Goal: Task Accomplishment & Management: Use online tool/utility

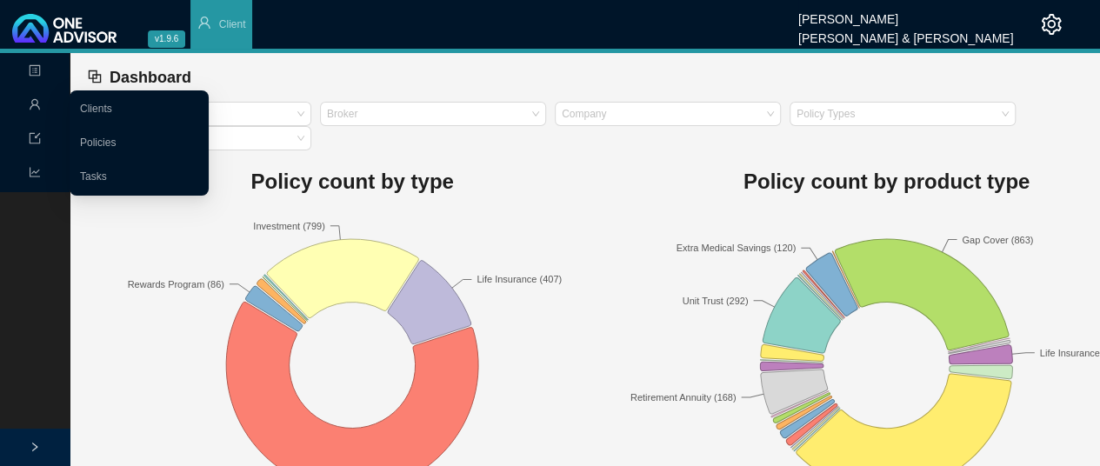
click at [30, 110] on icon "user" at bounding box center [35, 104] width 12 height 12
drag, startPoint x: 105, startPoint y: 171, endPoint x: 118, endPoint y: 171, distance: 13.0
click at [106, 171] on link "Tasks" at bounding box center [93, 176] width 27 height 12
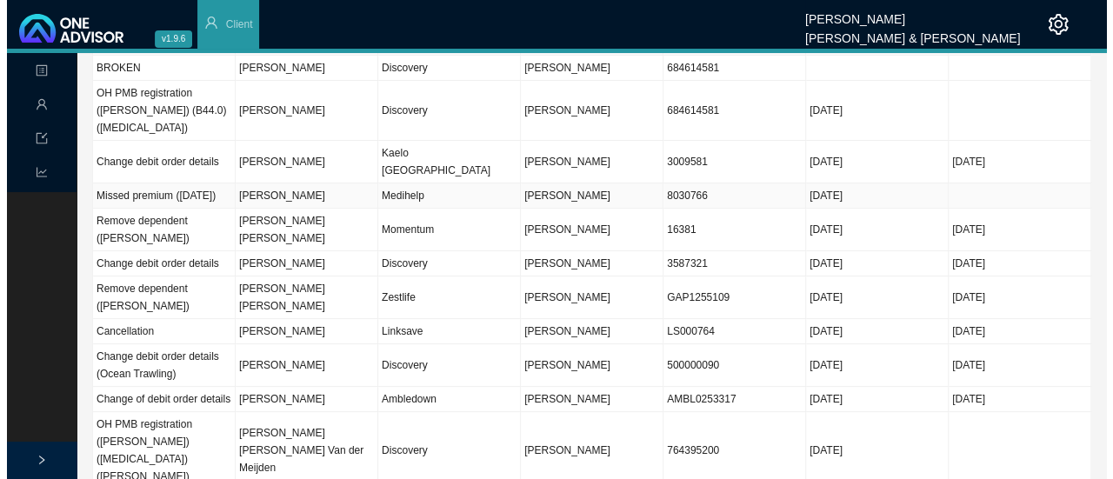
scroll to position [87, 0]
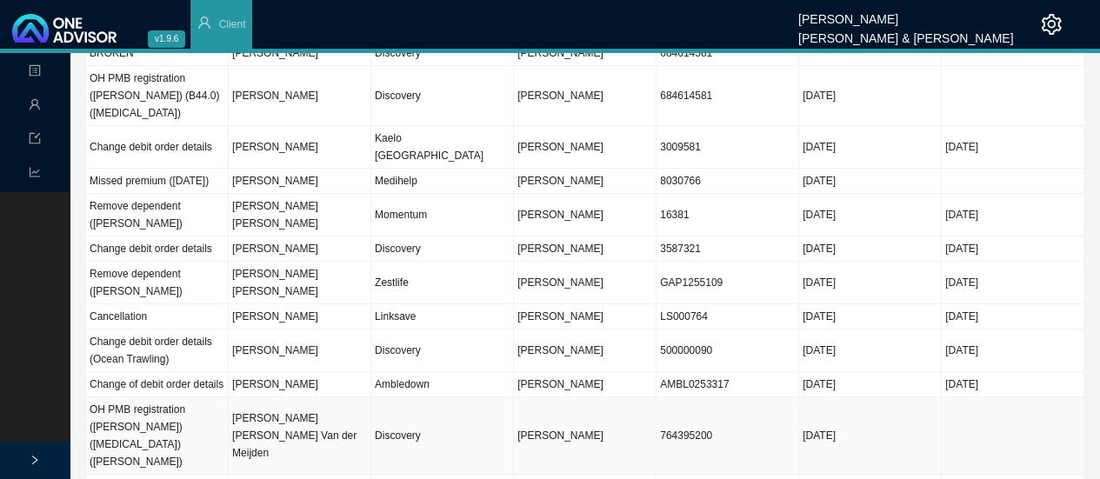
click at [290, 397] on td "[PERSON_NAME] [PERSON_NAME] Van der Meijden" at bounding box center [300, 435] width 143 height 77
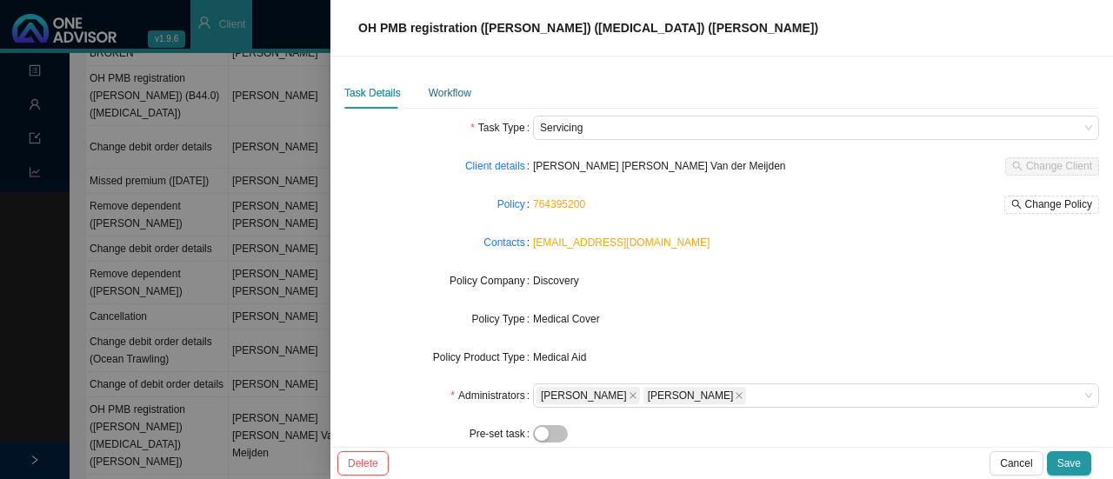
click at [443, 91] on div "Workflow" at bounding box center [450, 92] width 43 height 17
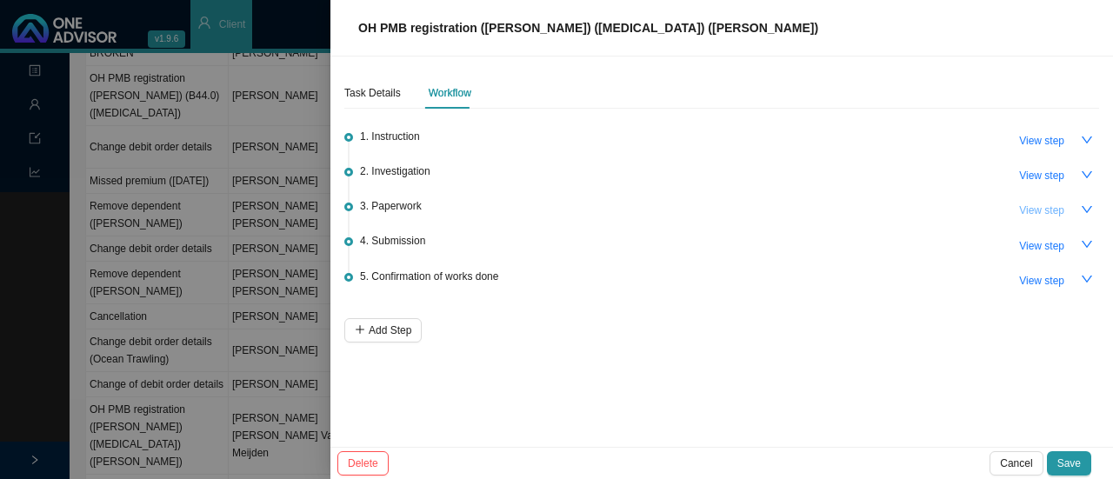
click at [1057, 211] on span "View step" at bounding box center [1041, 210] width 45 height 17
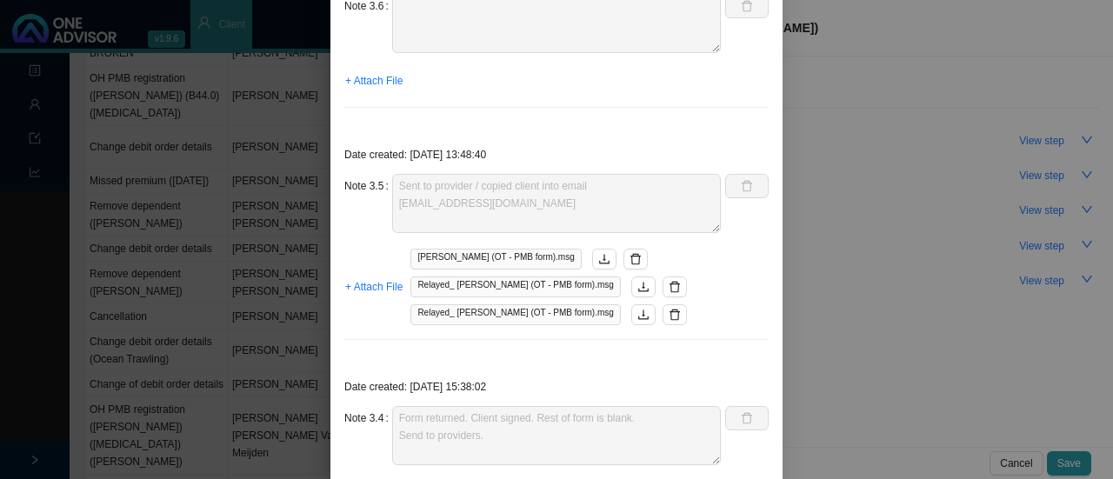
scroll to position [261, 0]
click at [358, 284] on span "+ Attach File" at bounding box center [373, 284] width 57 height 17
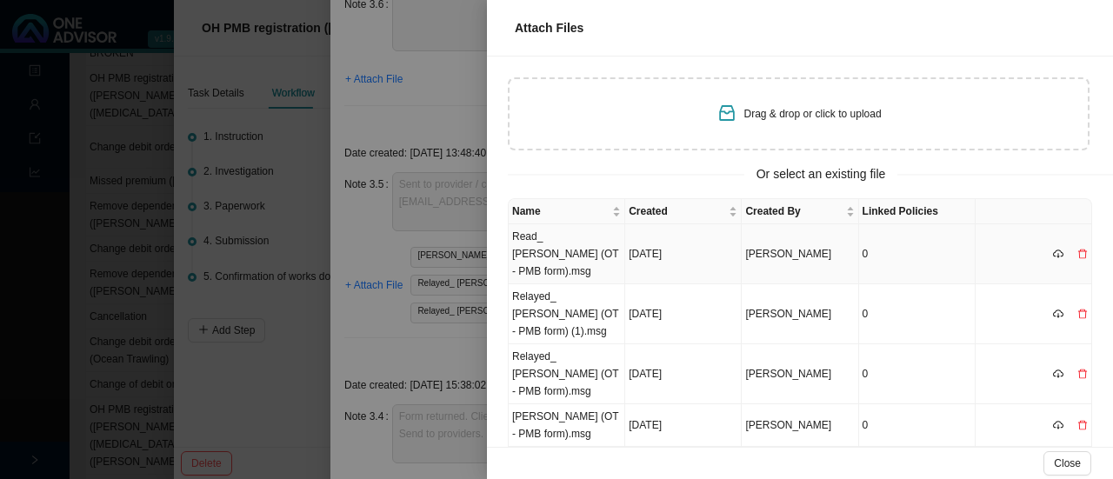
click at [569, 246] on td "Read_ [PERSON_NAME] (OT - PMB form).msg" at bounding box center [567, 254] width 117 height 60
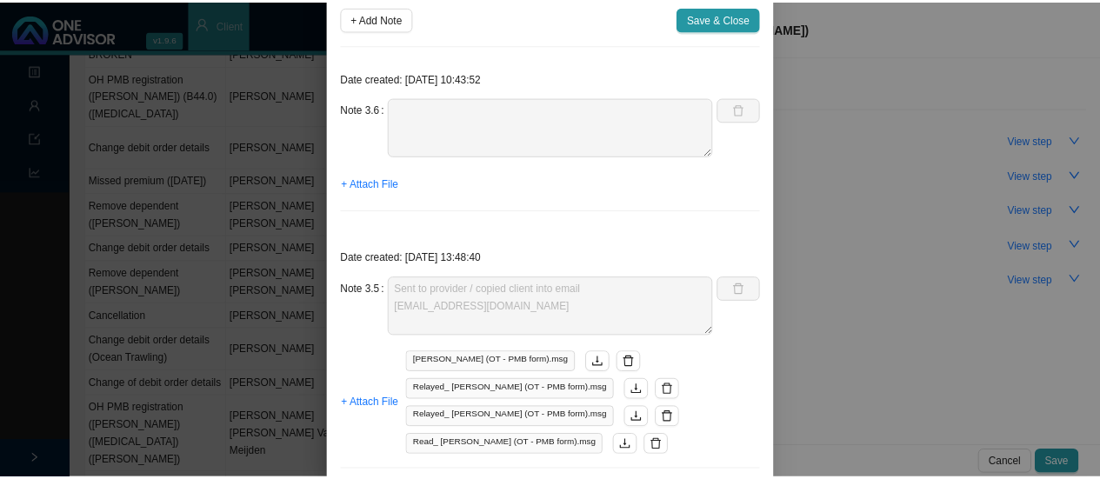
scroll to position [0, 0]
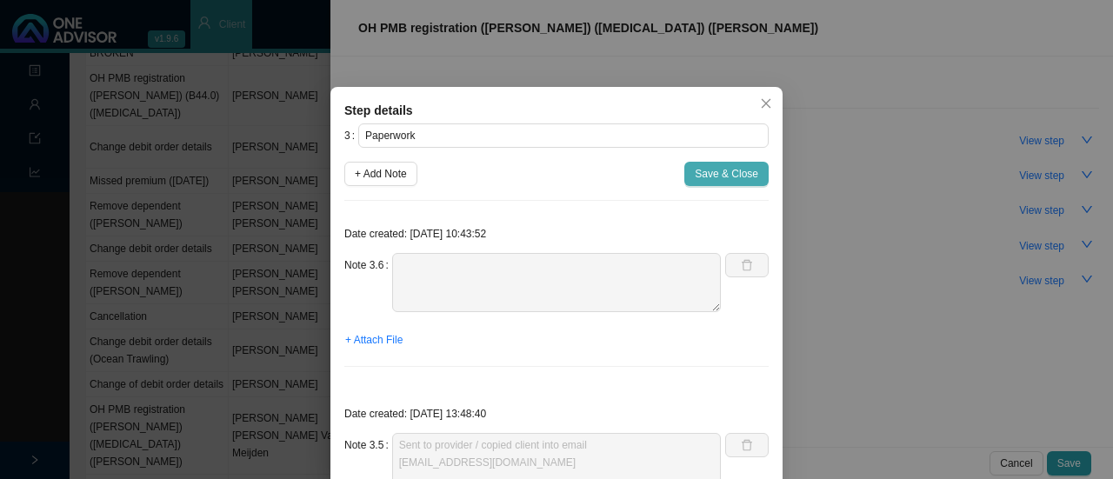
click at [718, 171] on span "Save & Close" at bounding box center [726, 173] width 63 height 17
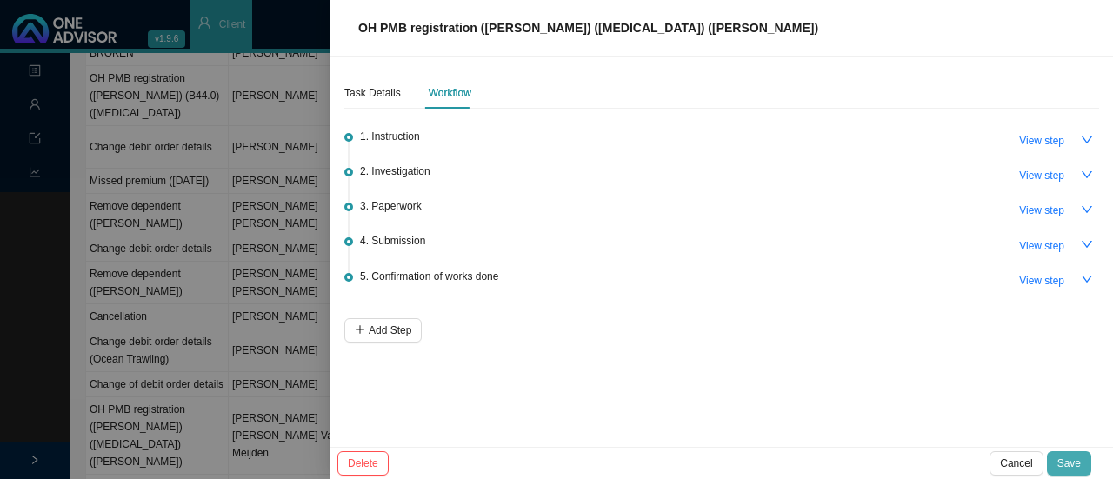
click at [1075, 458] on span "Save" at bounding box center [1068, 463] width 23 height 17
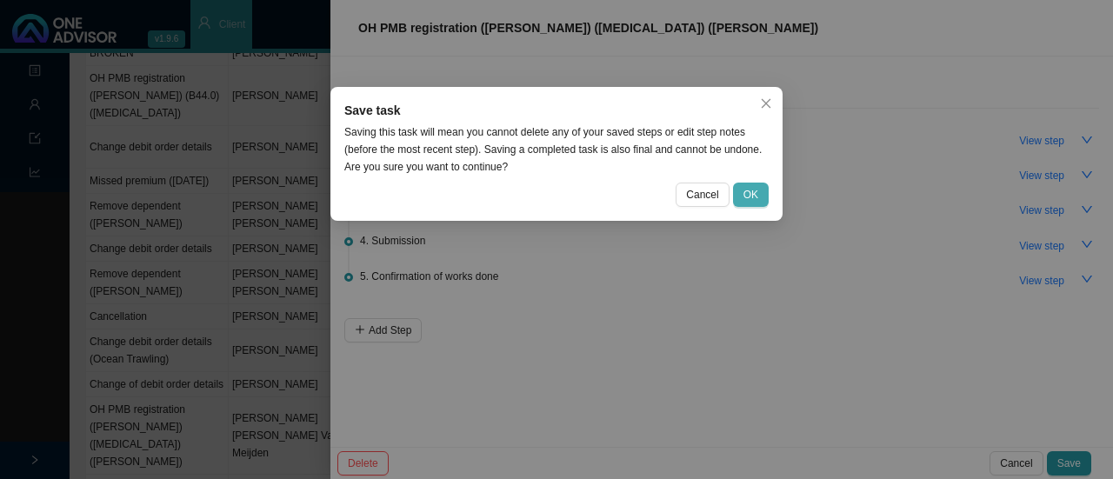
click at [751, 196] on span "OK" at bounding box center [750, 194] width 15 height 17
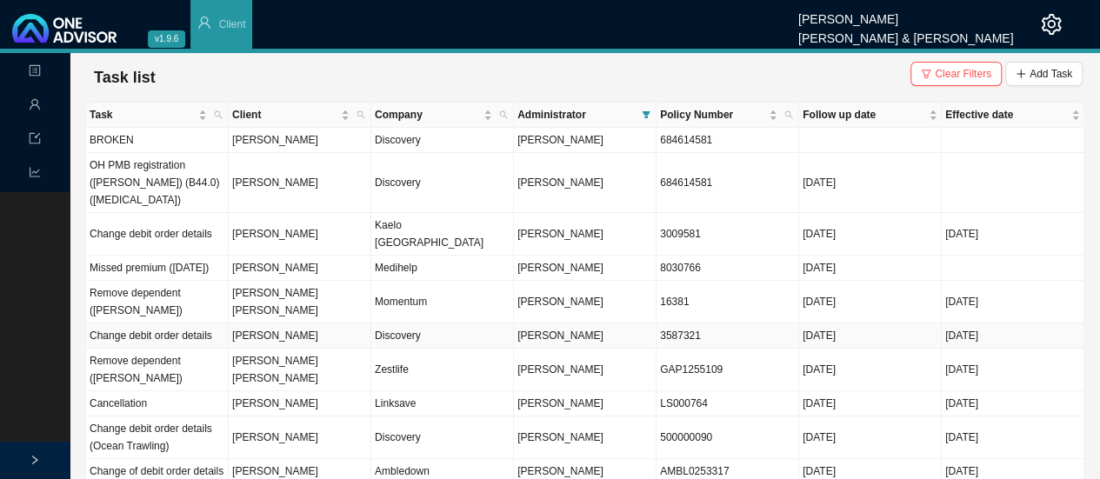
click at [249, 323] on td "[PERSON_NAME]" at bounding box center [300, 335] width 143 height 25
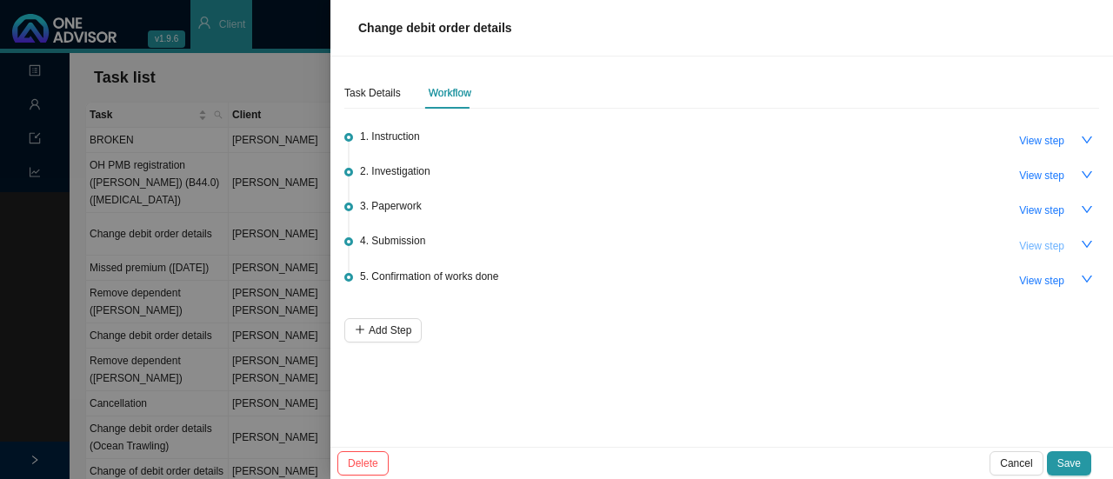
click at [1063, 243] on span "View step" at bounding box center [1041, 245] width 45 height 17
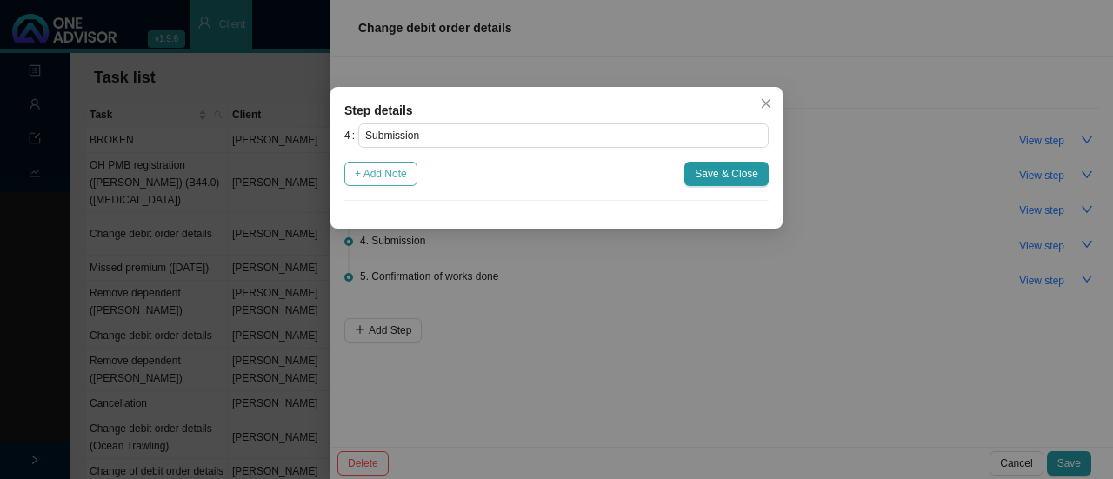
click at [377, 179] on span "+ Add Note" at bounding box center [381, 173] width 52 height 17
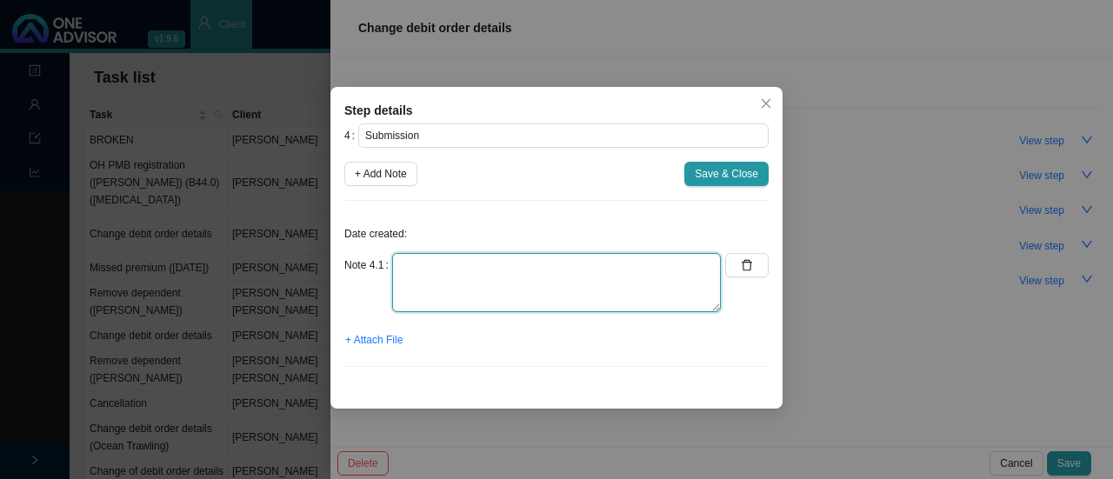
click at [432, 274] on textarea at bounding box center [556, 282] width 329 height 59
type textarea "s"
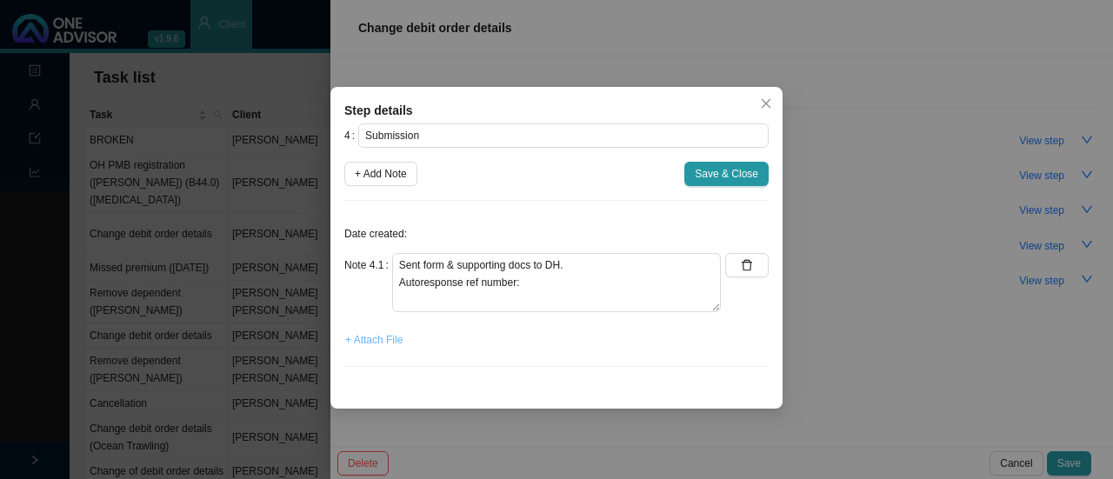
click at [369, 342] on span "+ Attach File" at bounding box center [373, 339] width 57 height 17
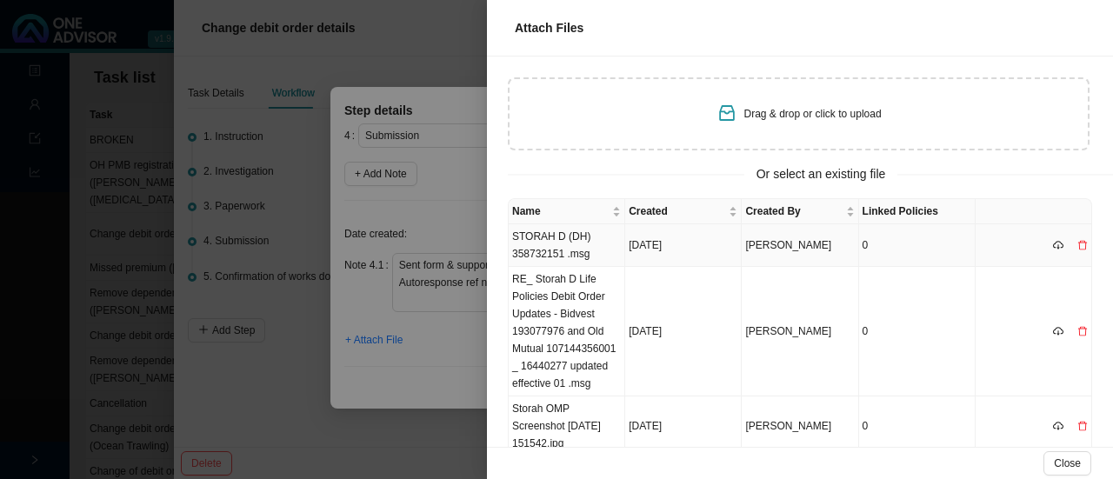
click at [571, 249] on td "STORAH D (DH) 358732151 .msg" at bounding box center [567, 245] width 117 height 43
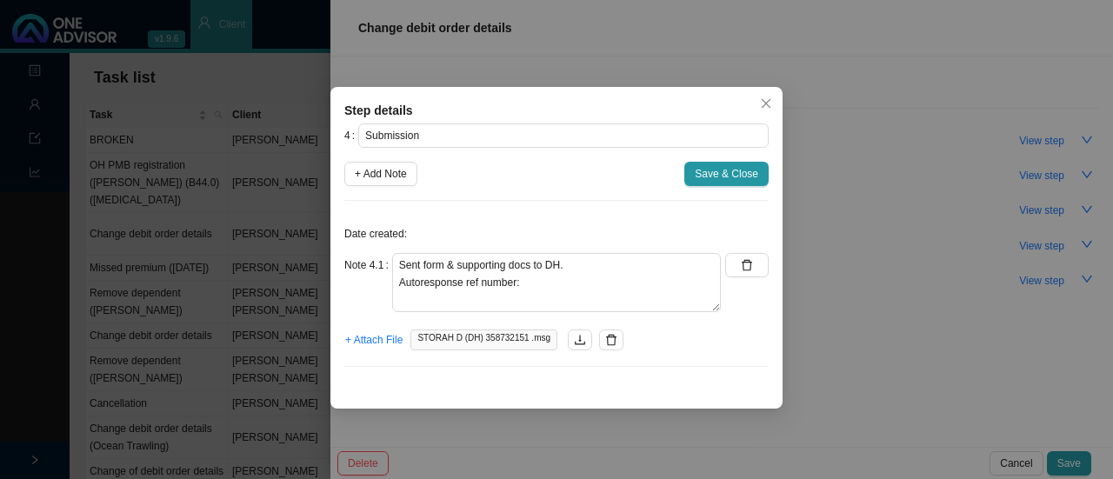
click at [481, 380] on div "Step details 4 Submission + Add Note Save & Close Date created: Note 4.1 Sent f…" at bounding box center [556, 248] width 452 height 322
click at [386, 338] on span "+ Attach File" at bounding box center [373, 339] width 57 height 17
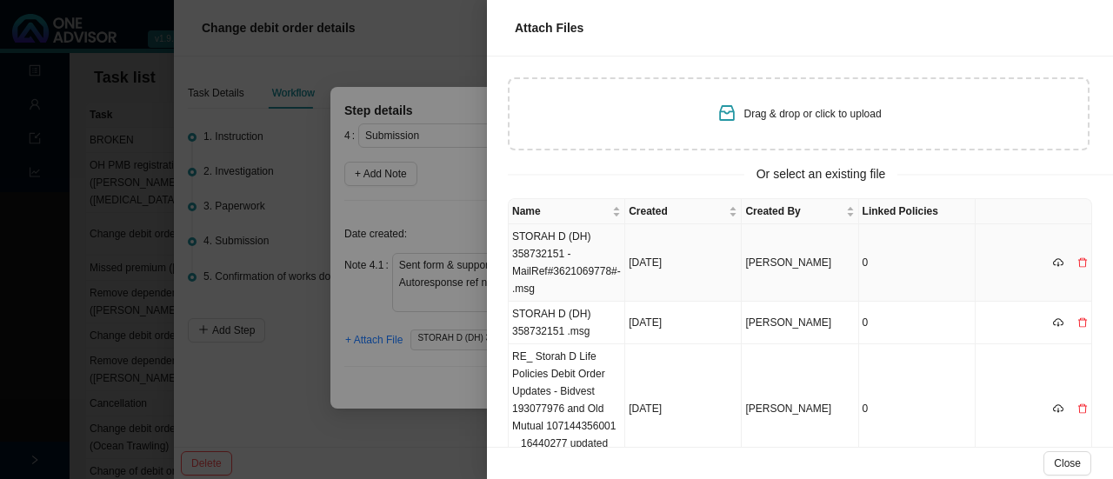
click at [583, 257] on td "STORAH D (DH) 358732151 -MailRef#3621069778#-.msg" at bounding box center [567, 262] width 117 height 77
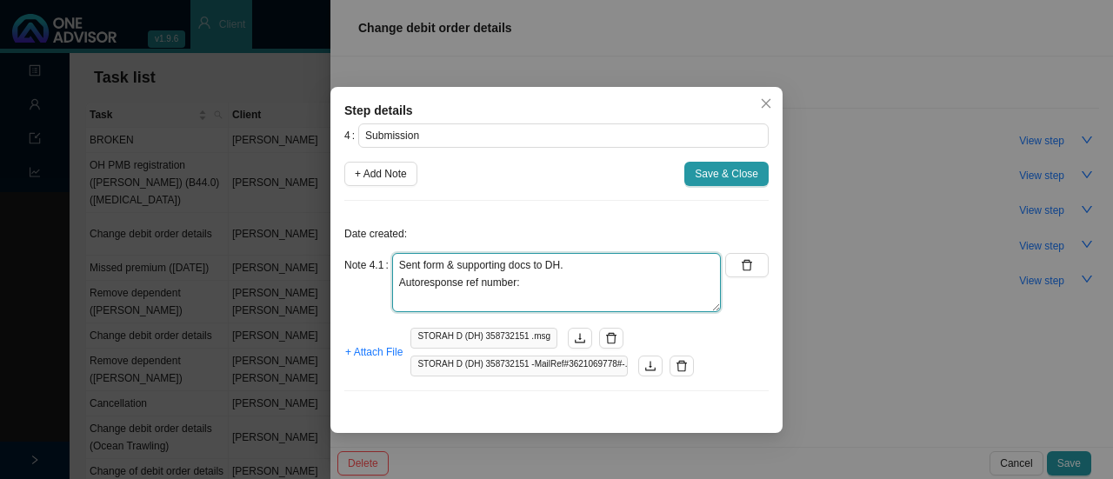
click at [539, 288] on textarea "Sent form & supporting docs to DH. Autoresponse ref number:" at bounding box center [556, 282] width 329 height 59
paste textarea "11464307443."
type textarea "Sent form & supporting docs to DH. Autoresponse ref number: 11464307443."
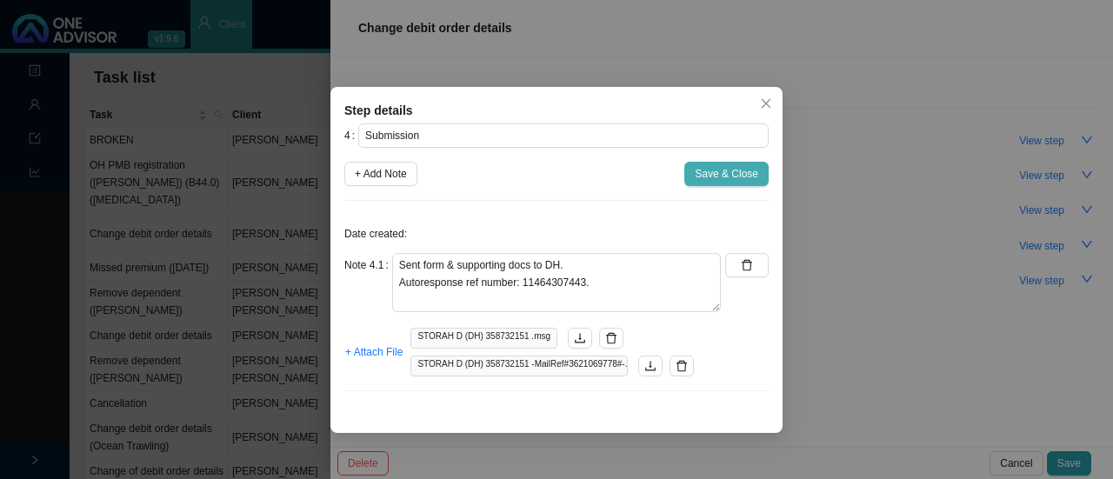
click at [716, 170] on span "Save & Close" at bounding box center [726, 173] width 63 height 17
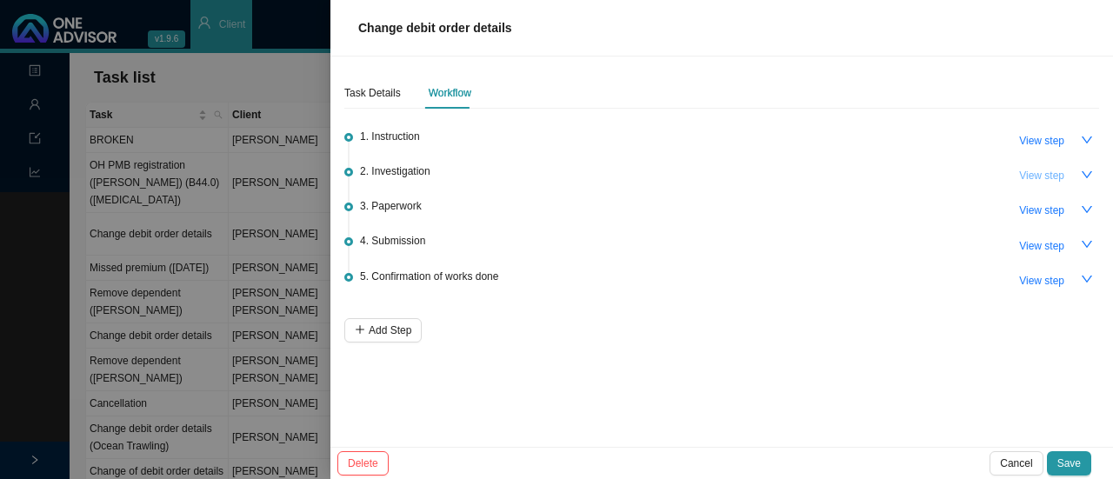
click at [1057, 175] on span "View step" at bounding box center [1041, 175] width 45 height 17
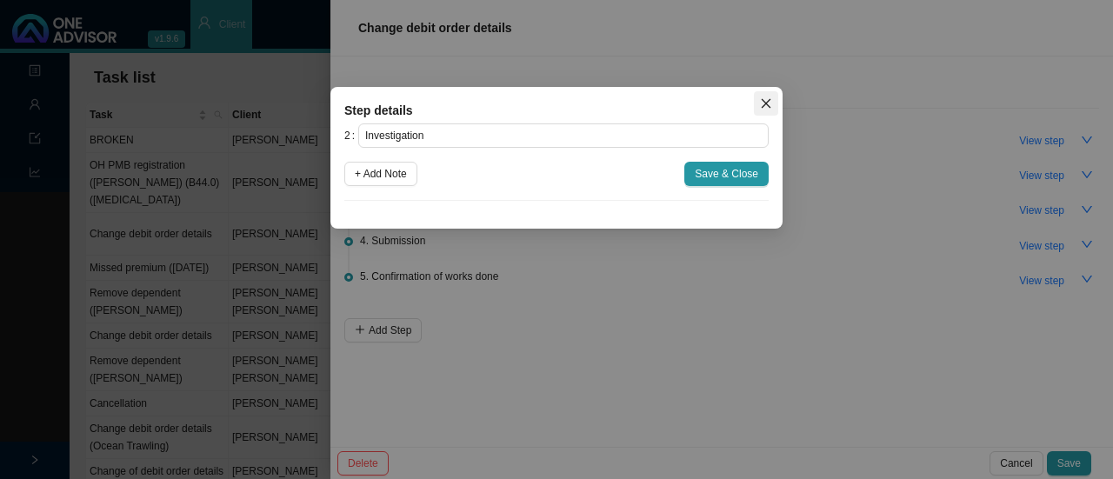
click at [765, 103] on icon "close" at bounding box center [767, 104] width 10 height 10
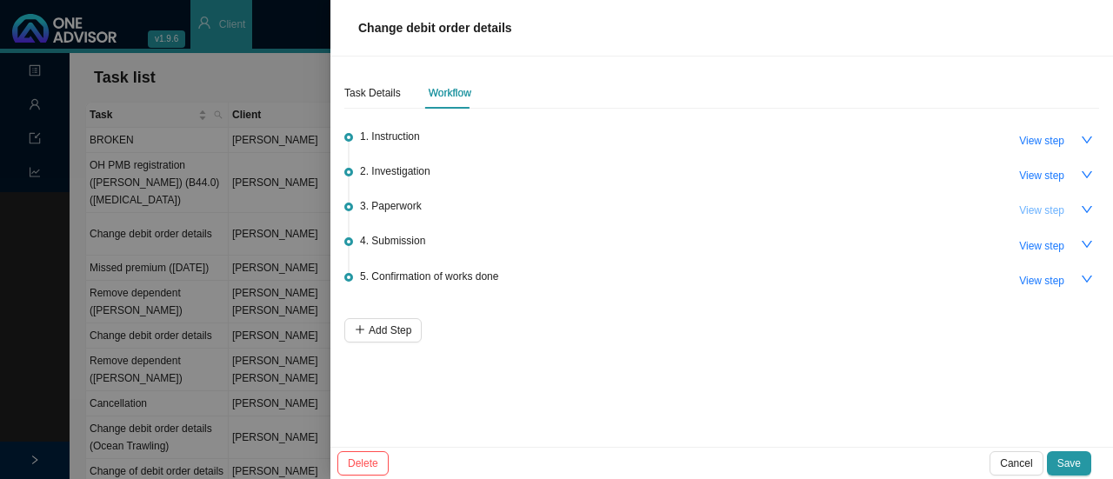
click at [1030, 214] on span "View step" at bounding box center [1041, 210] width 45 height 17
type input "Paperwork"
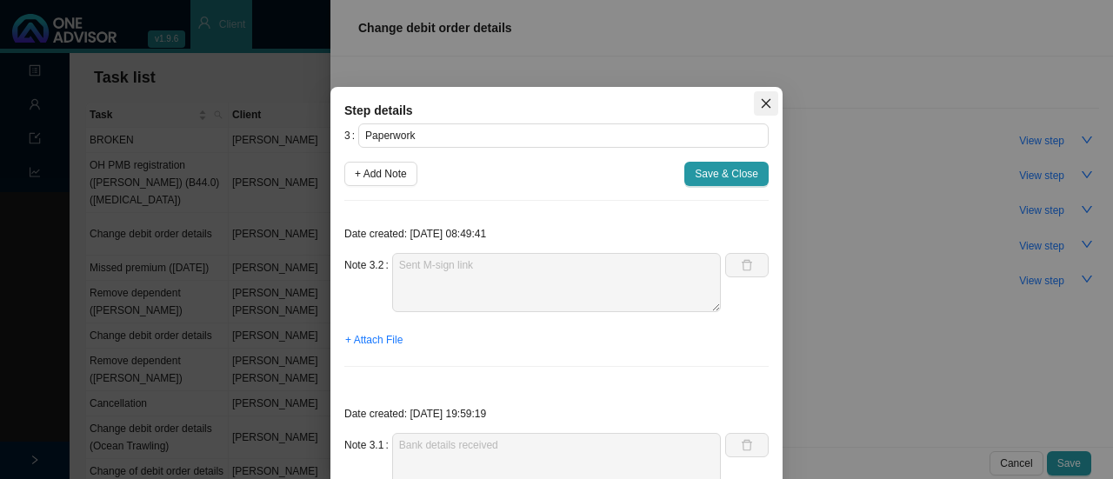
click at [761, 97] on icon "close" at bounding box center [766, 103] width 12 height 12
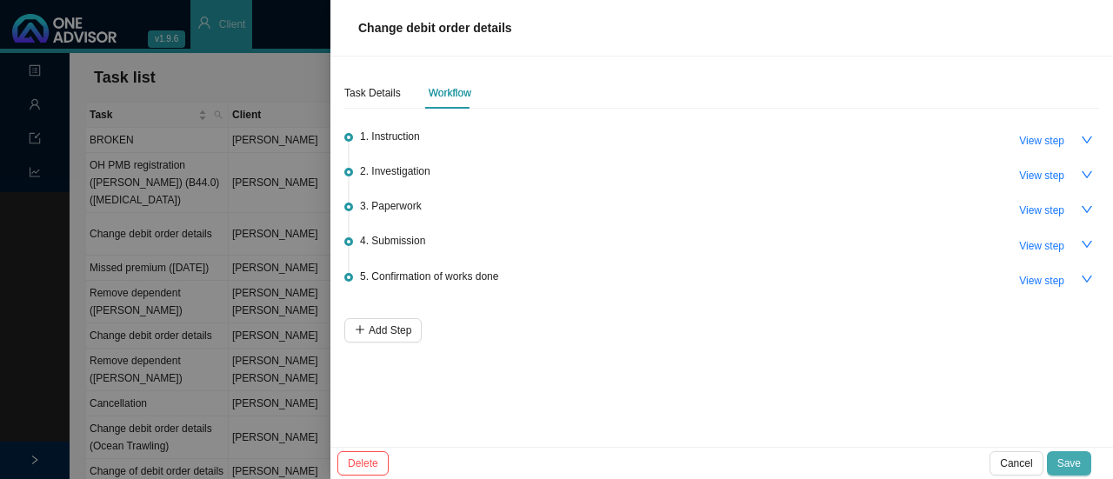
click at [1076, 466] on span "Save" at bounding box center [1068, 463] width 23 height 17
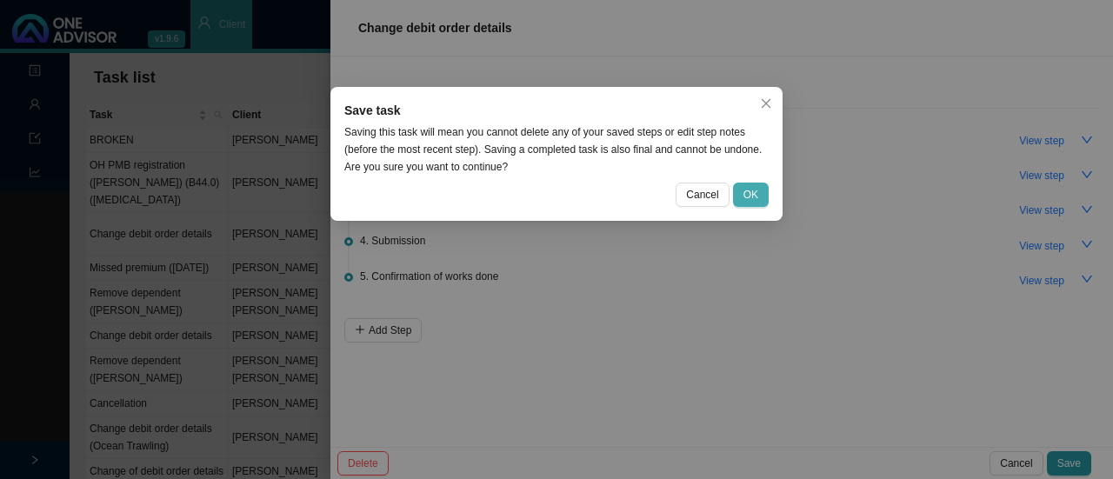
click at [749, 191] on span "OK" at bounding box center [750, 194] width 15 height 17
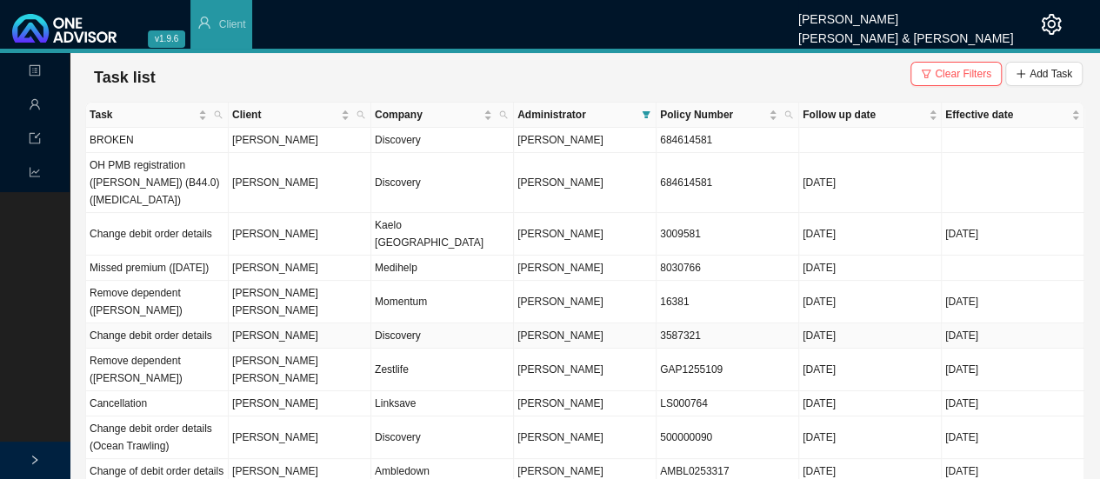
click at [300, 323] on td "[PERSON_NAME]" at bounding box center [300, 335] width 143 height 25
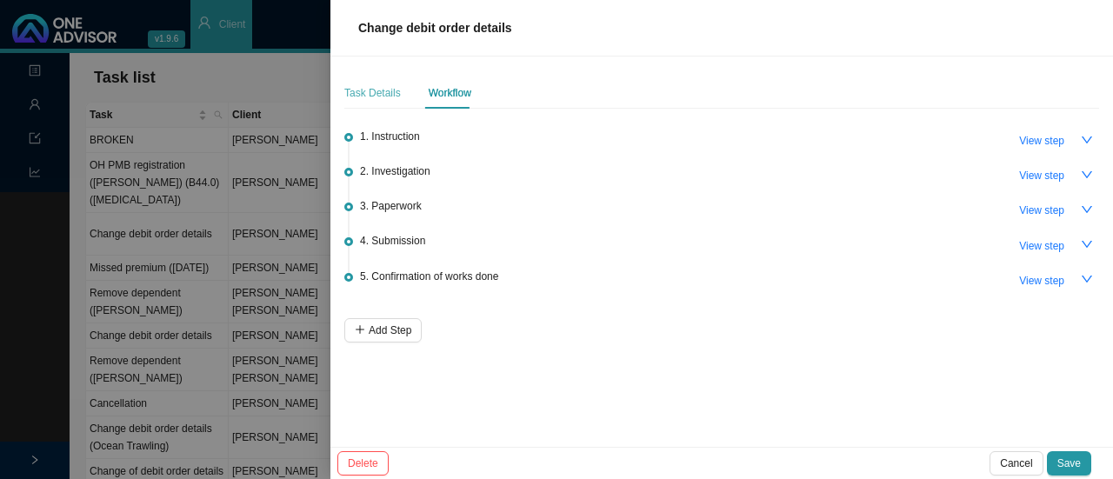
click at [363, 81] on div "Task Details" at bounding box center [372, 92] width 57 height 31
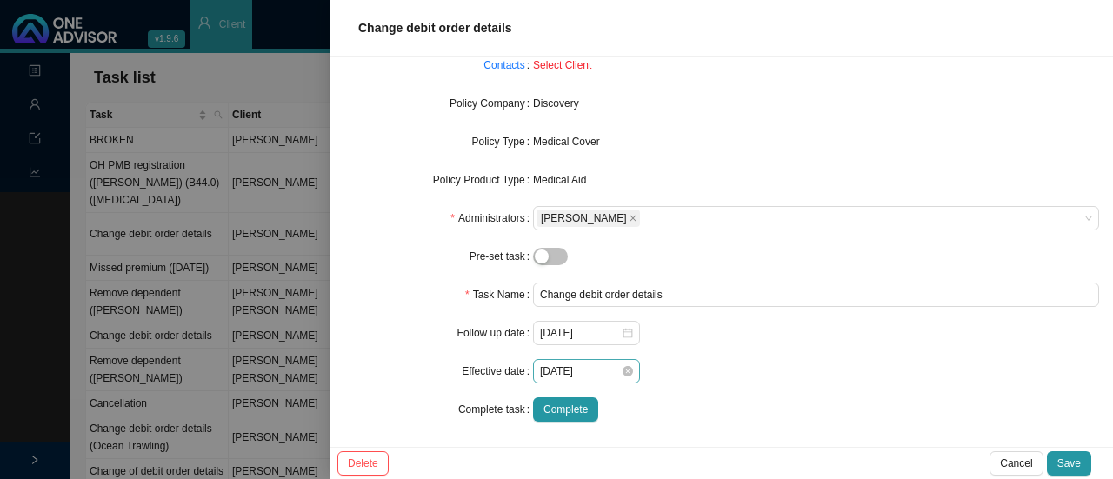
scroll to position [179, 0]
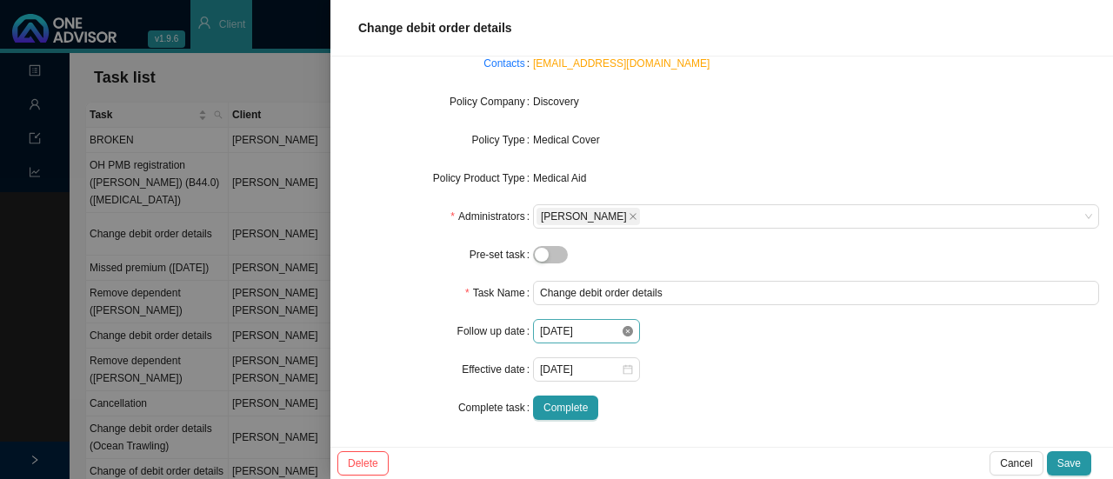
click at [627, 330] on icon "close-circle" at bounding box center [628, 331] width 10 height 10
click at [620, 330] on div at bounding box center [586, 331] width 93 height 17
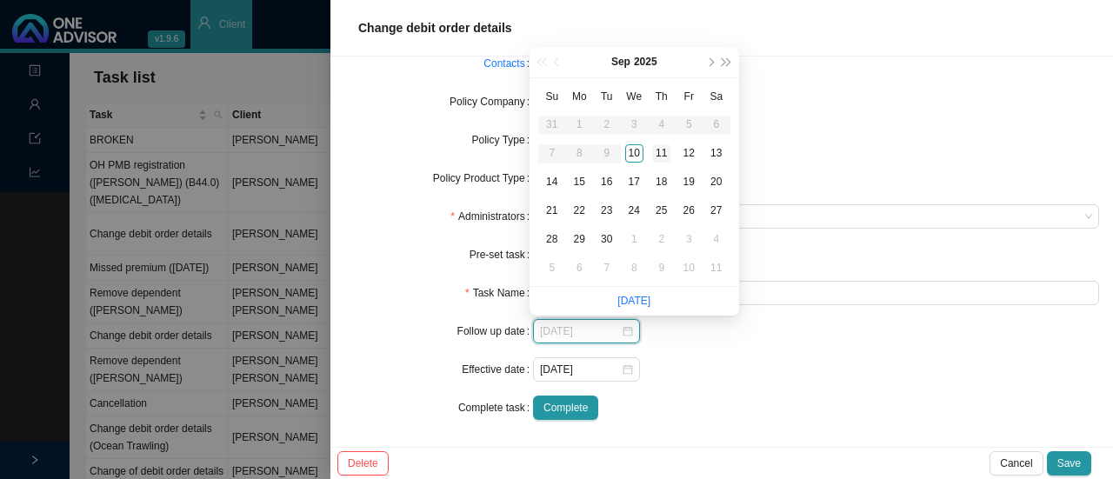
type input "[DATE]"
click at [665, 146] on div "11" at bounding box center [661, 153] width 18 height 18
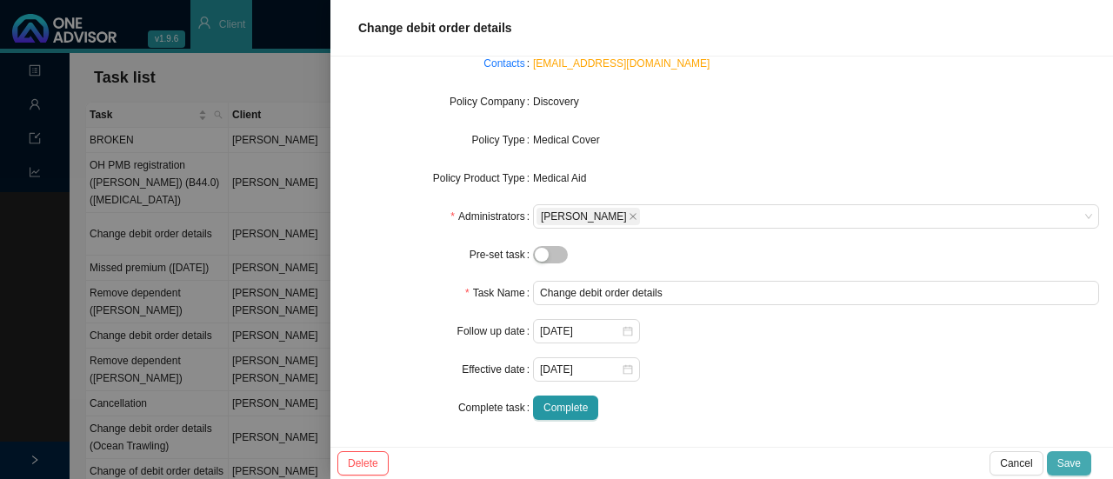
click at [1076, 456] on span "Save" at bounding box center [1068, 463] width 23 height 17
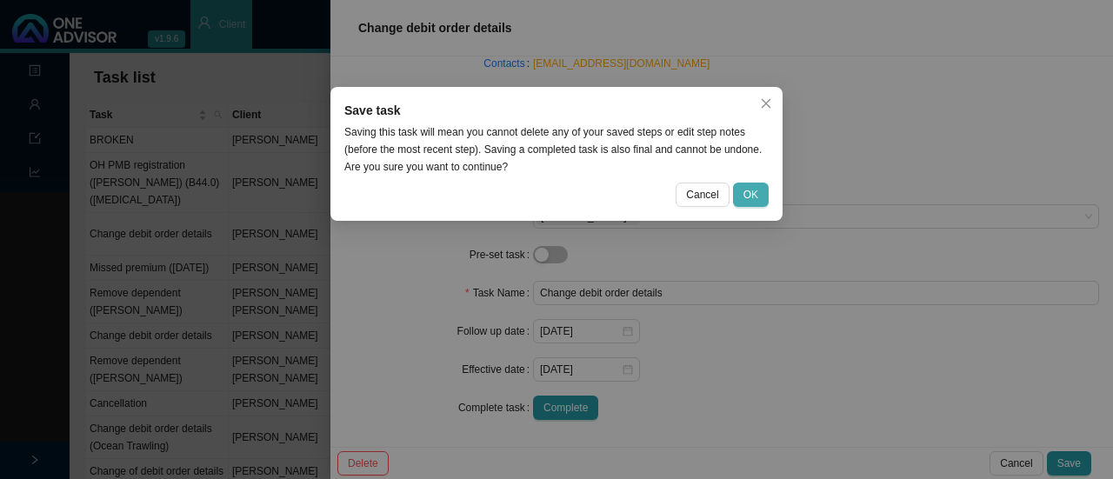
click at [751, 194] on span "OK" at bounding box center [750, 194] width 15 height 17
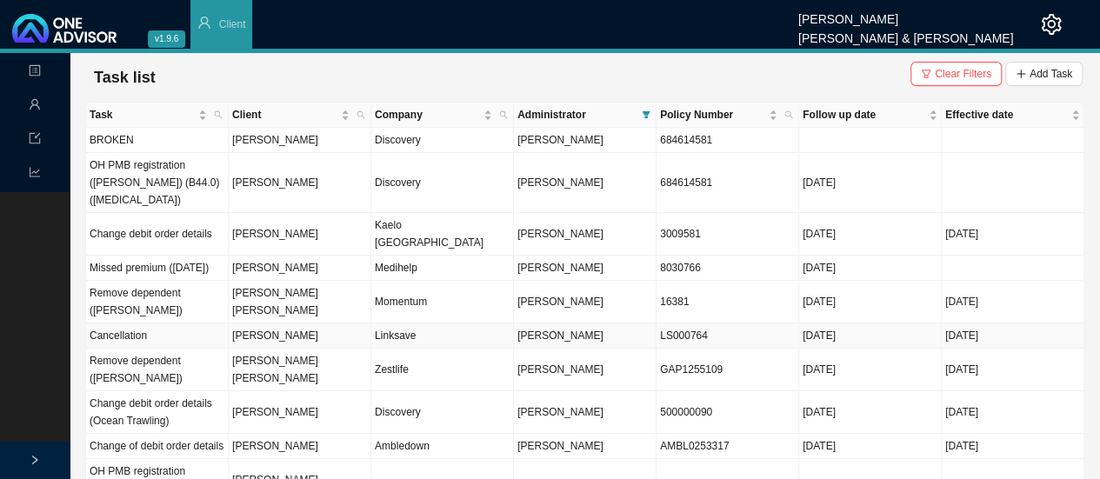
click at [266, 323] on td "[PERSON_NAME]" at bounding box center [300, 335] width 143 height 25
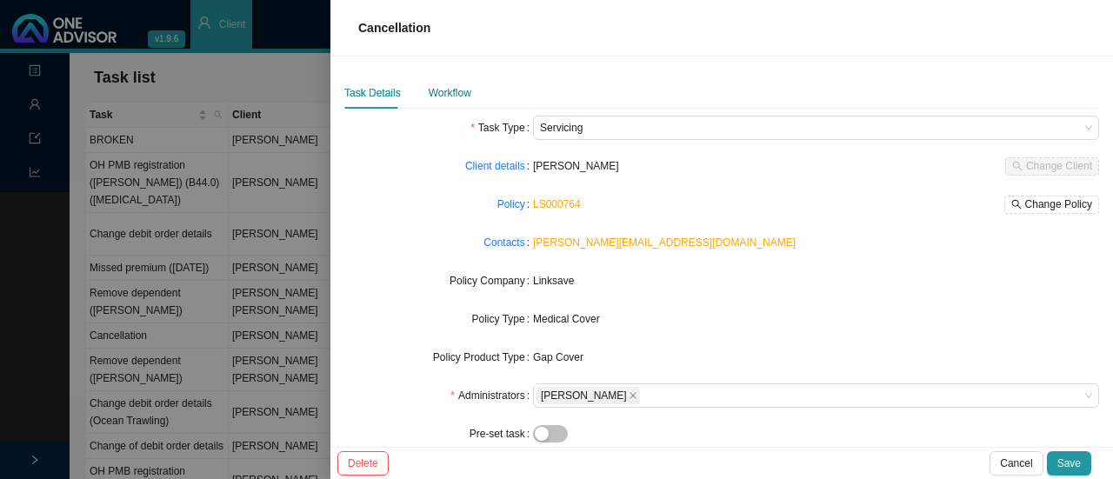
click at [451, 86] on div "Workflow" at bounding box center [450, 92] width 43 height 17
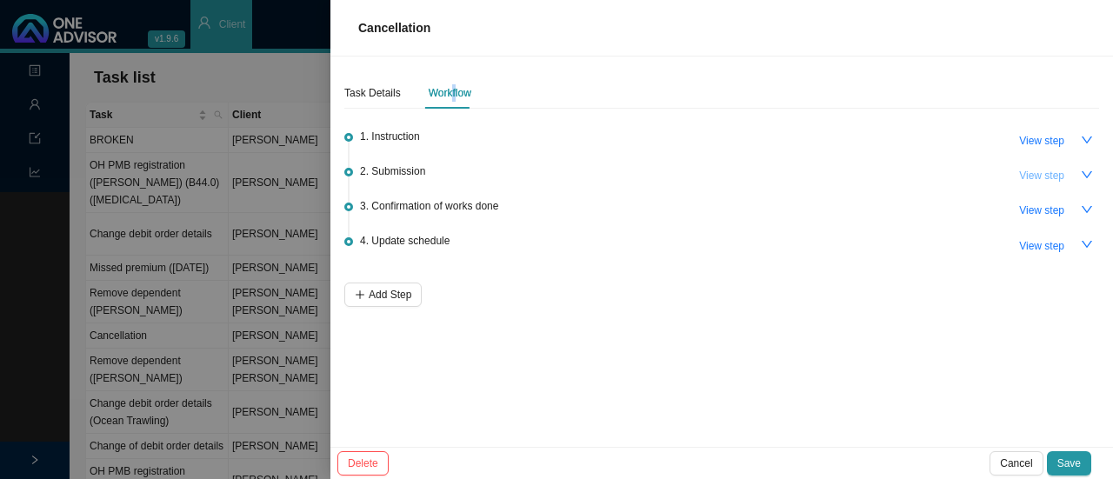
click at [1042, 177] on span "View step" at bounding box center [1041, 175] width 45 height 17
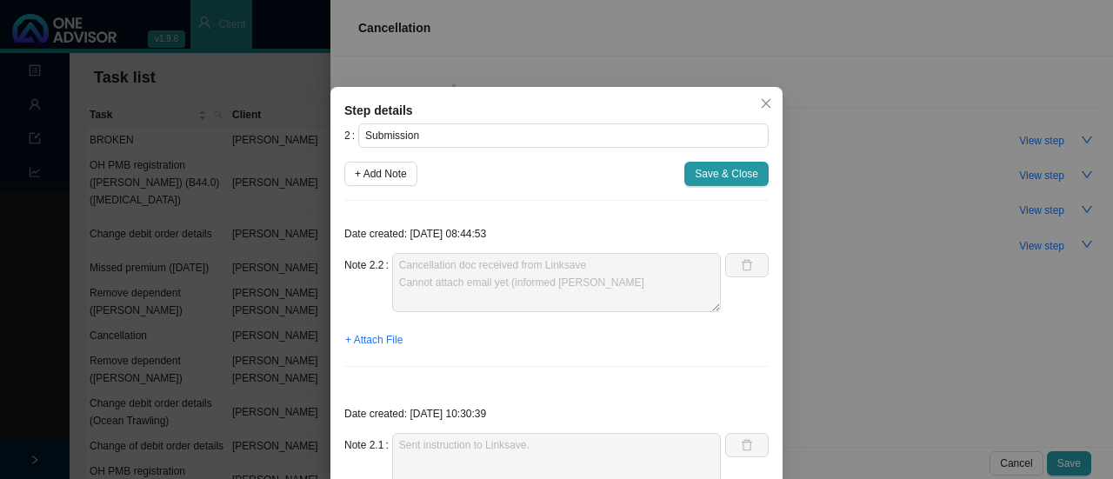
drag, startPoint x: 384, startPoint y: 175, endPoint x: 322, endPoint y: 83, distance: 110.7
click at [384, 175] on span "+ Add Note" at bounding box center [381, 173] width 52 height 17
type textarea "Cancellation doc received from Linksave Cannot attach email yet (informed [PERS…"
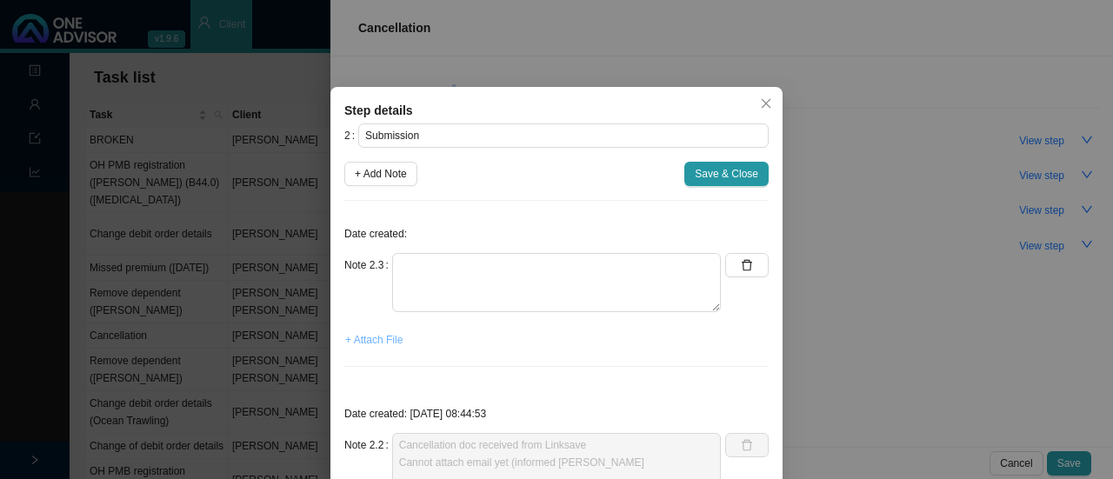
click at [368, 343] on span "+ Attach File" at bounding box center [373, 339] width 57 height 17
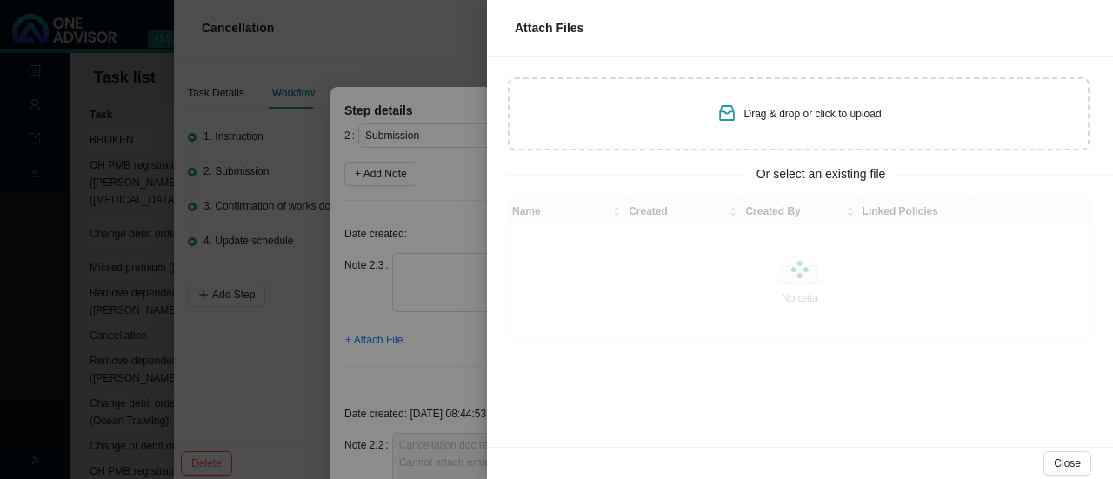
click at [724, 107] on icon "inbox" at bounding box center [727, 113] width 16 height 16
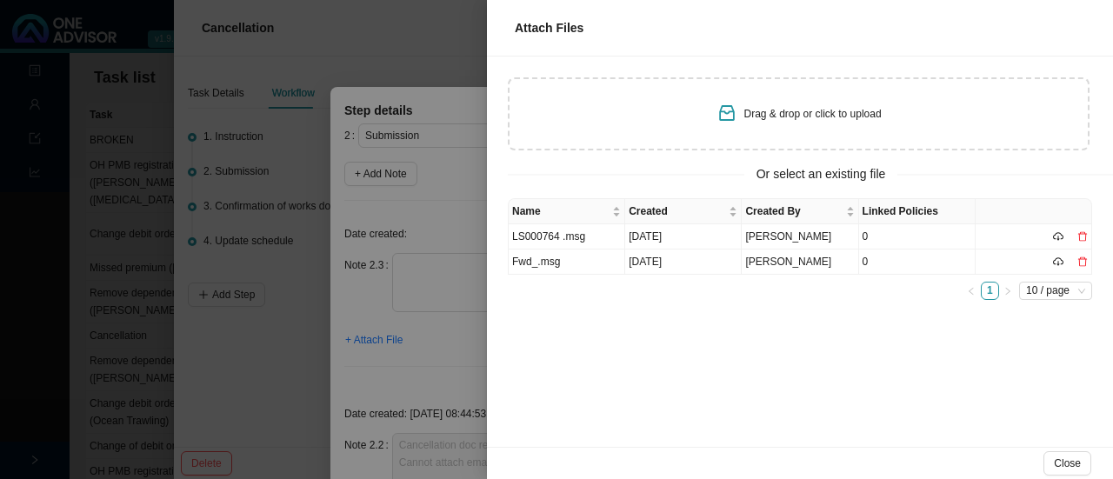
click at [443, 218] on div at bounding box center [556, 239] width 1113 height 479
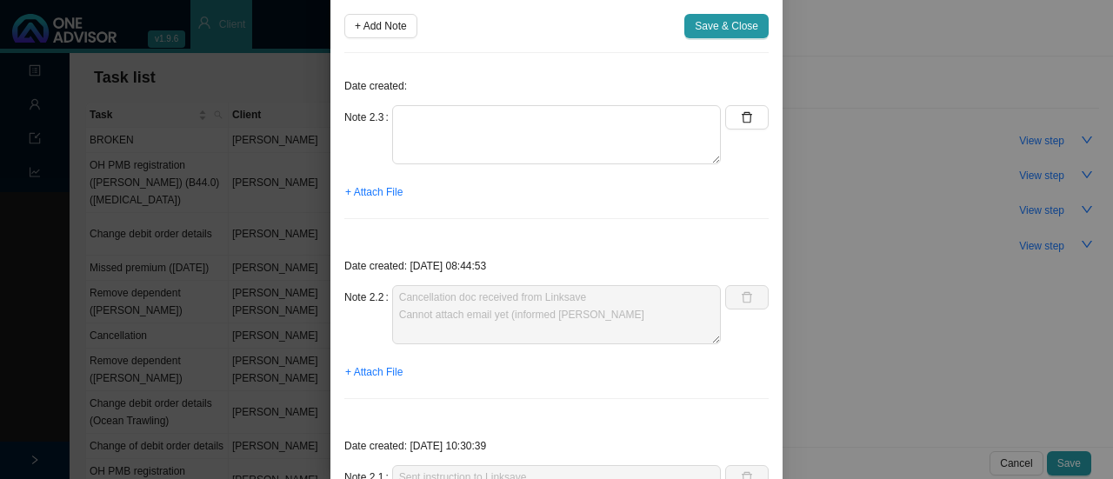
scroll to position [261, 0]
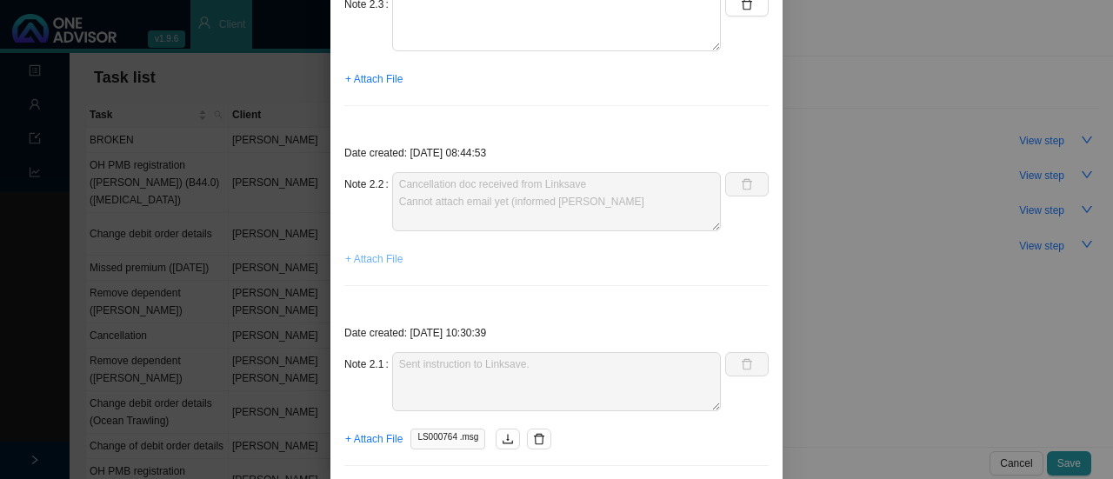
click at [360, 258] on span "+ Attach File" at bounding box center [373, 258] width 57 height 17
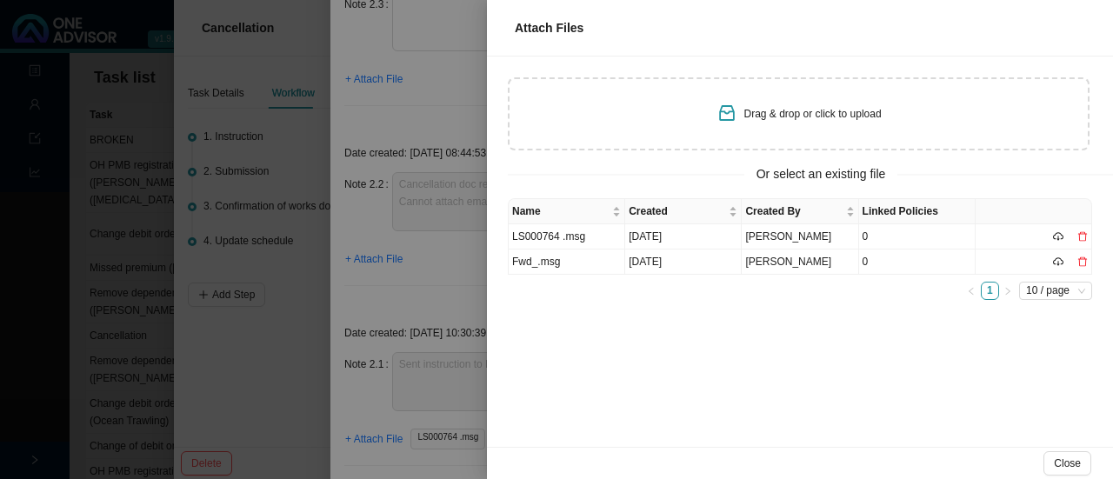
click at [786, 116] on span "Drag & drop or click to upload" at bounding box center [812, 114] width 137 height 12
type input "C:\fakepath\Policy Schedule - [PERSON_NAME] - LS000764 V33.PDF"
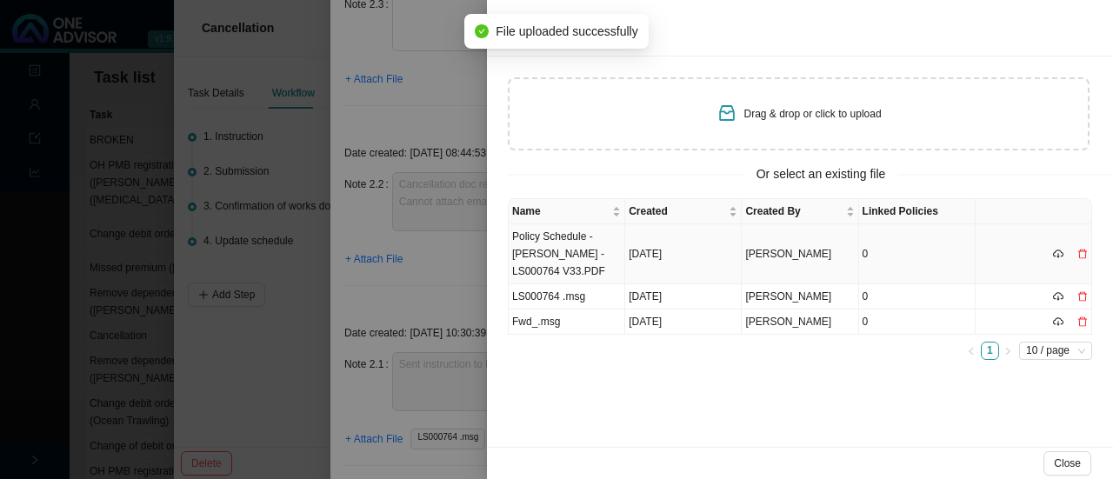
click at [560, 254] on td "Policy Schedule - [PERSON_NAME] - LS000764 V33.PDF" at bounding box center [567, 254] width 117 height 60
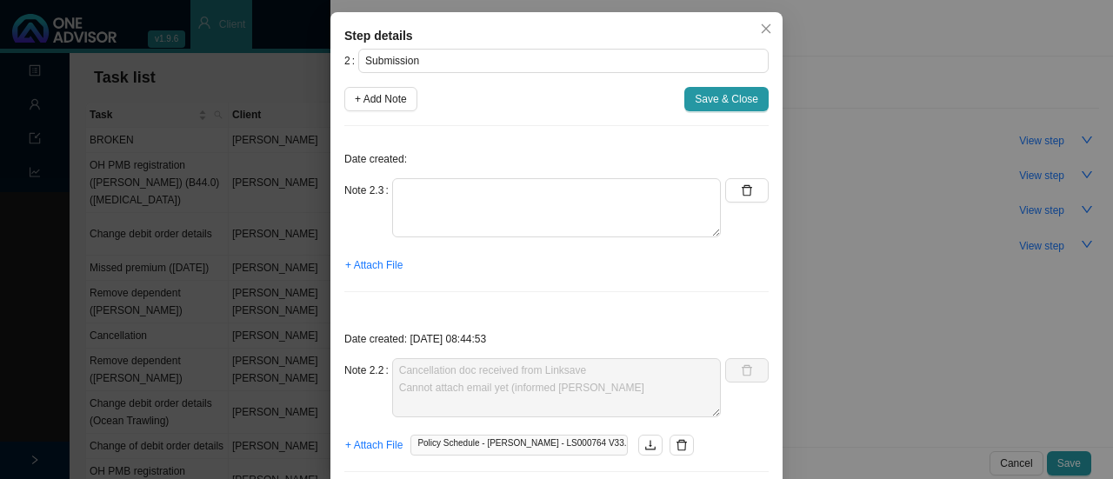
scroll to position [0, 0]
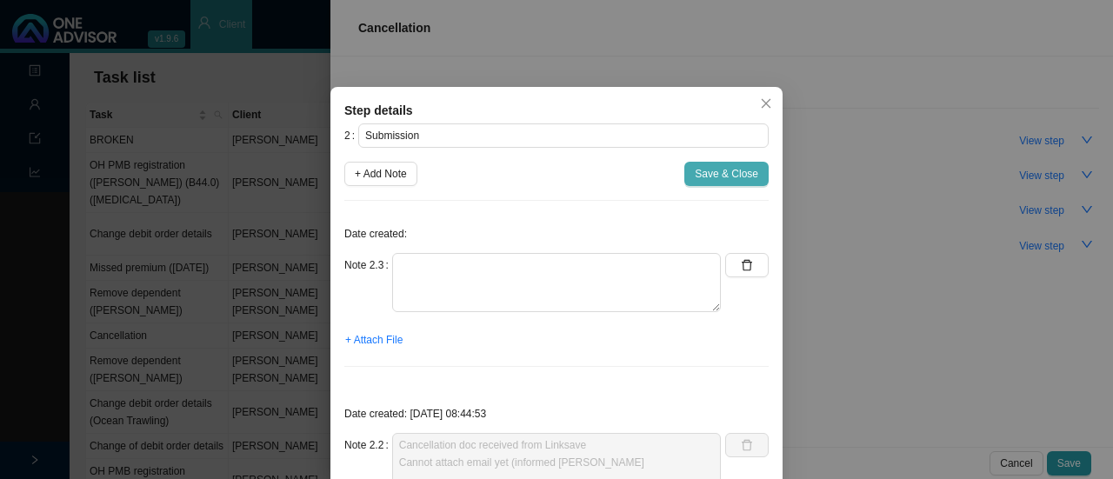
click at [695, 176] on span "Save & Close" at bounding box center [726, 173] width 63 height 17
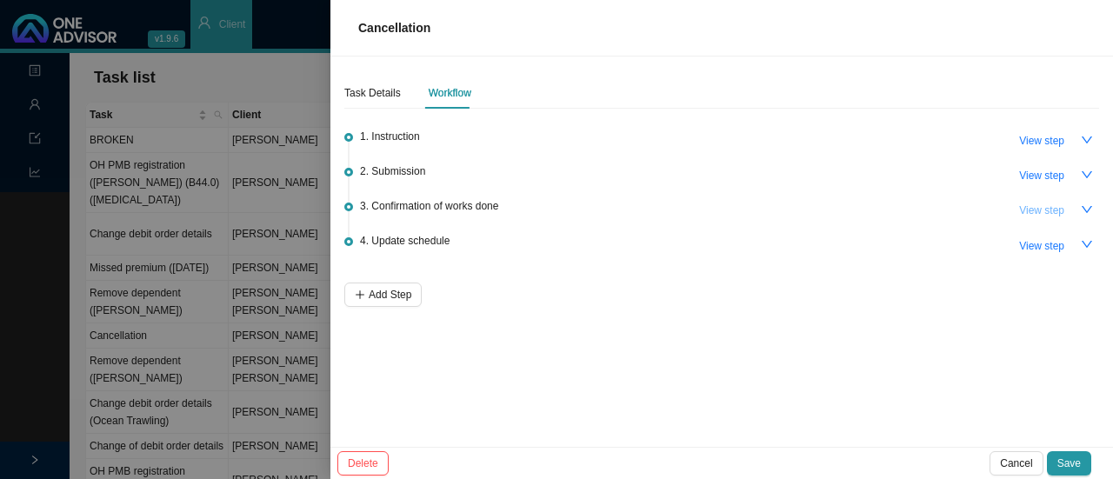
click at [1028, 210] on span "View step" at bounding box center [1041, 210] width 45 height 17
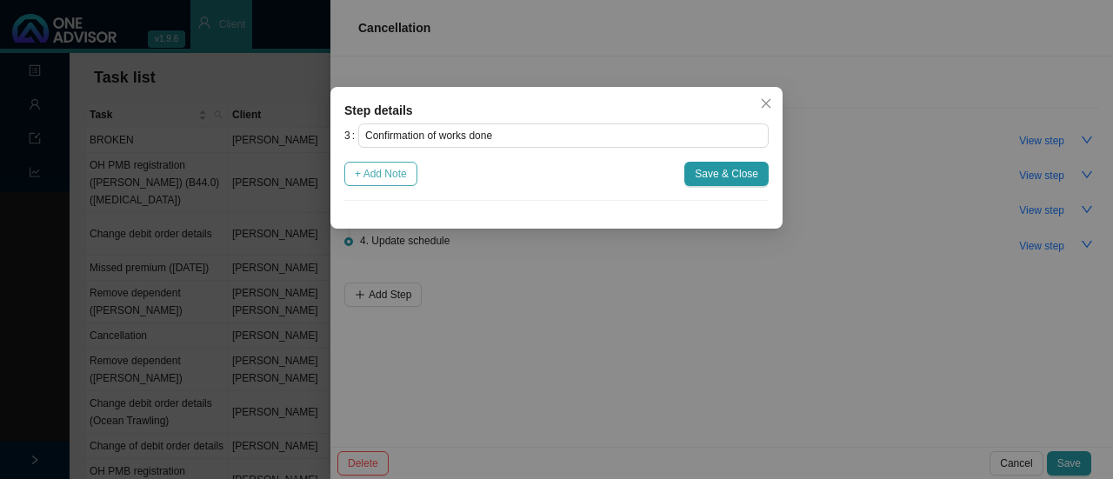
click at [379, 173] on span "+ Add Note" at bounding box center [381, 173] width 52 height 17
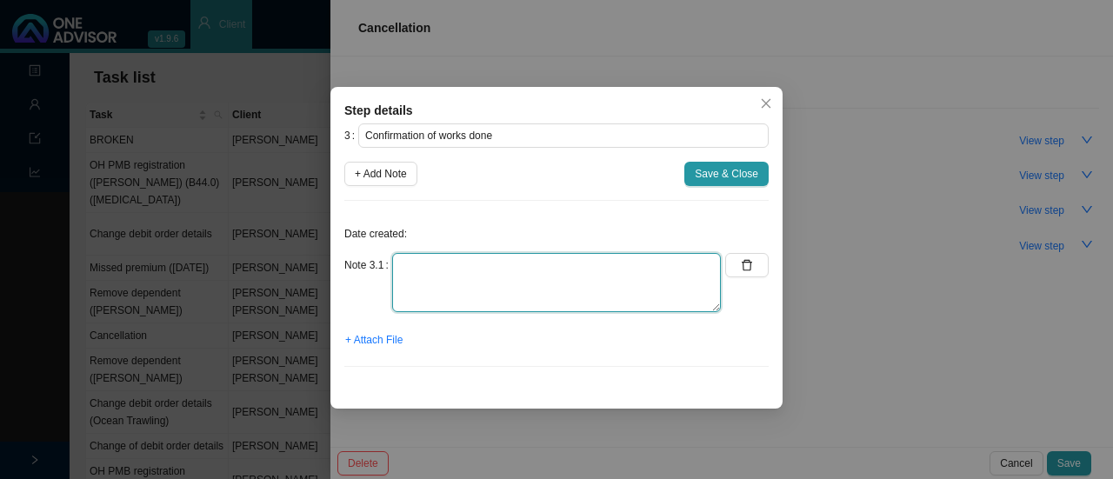
click at [454, 283] on textarea at bounding box center [556, 282] width 329 height 59
click at [559, 258] on textarea "Sent cancellation doc to client // Last premium taken." at bounding box center [556, 282] width 329 height 59
click at [395, 286] on textarea "Sent cancellation doc to client: Last premium taken." at bounding box center [556, 282] width 329 height 59
click at [513, 279] on textarea "Sent cancellation doc to client: - Last premium taken." at bounding box center [556, 282] width 329 height 59
type textarea "Sent cancellation doc to client: - Last premium taken - Cancellation effective …"
